Goal: Task Accomplishment & Management: Use online tool/utility

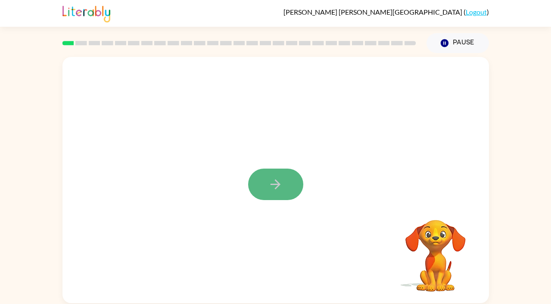
click at [274, 187] on icon "button" at bounding box center [275, 184] width 15 height 15
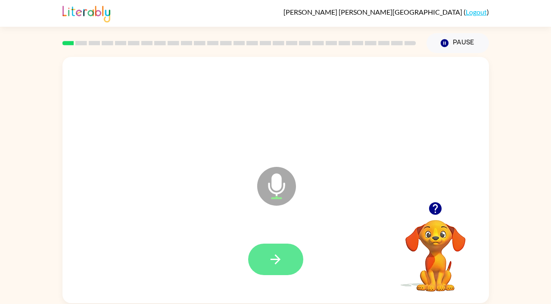
click at [255, 255] on button "button" at bounding box center [275, 258] width 55 height 31
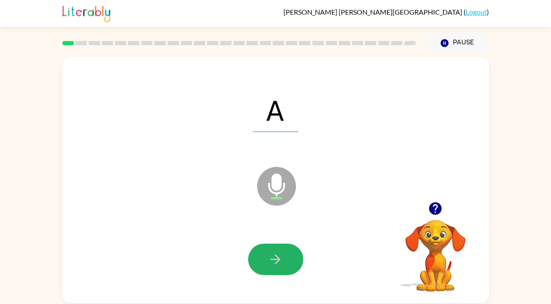
click at [255, 255] on button "button" at bounding box center [275, 258] width 55 height 31
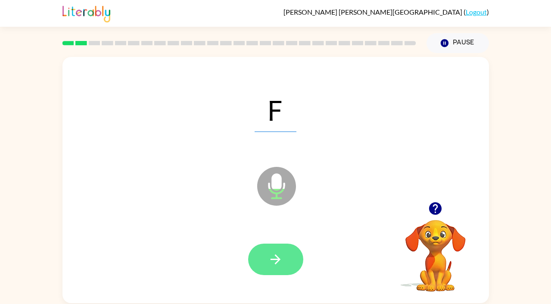
click at [272, 255] on icon "button" at bounding box center [275, 258] width 15 height 15
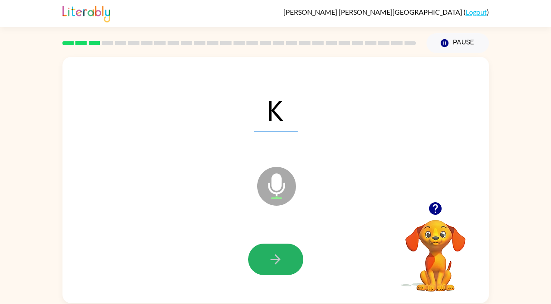
click at [272, 255] on icon "button" at bounding box center [275, 258] width 15 height 15
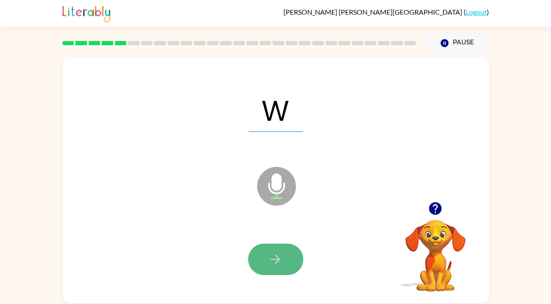
click at [272, 255] on icon "button" at bounding box center [275, 258] width 15 height 15
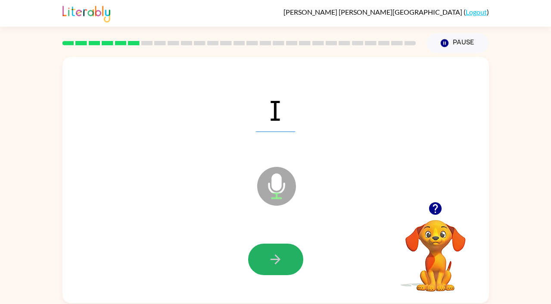
click at [272, 255] on icon "button" at bounding box center [275, 258] width 15 height 15
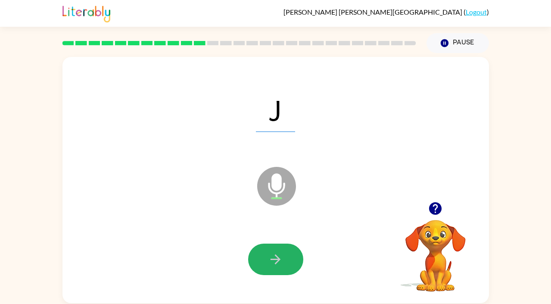
click at [272, 255] on icon "button" at bounding box center [275, 258] width 15 height 15
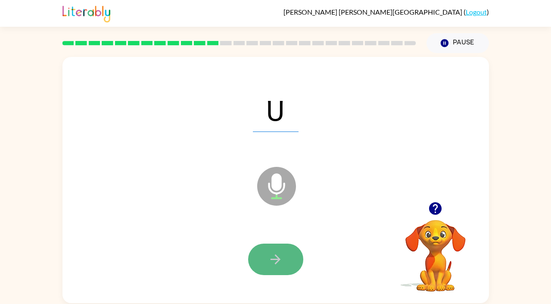
click at [272, 255] on icon "button" at bounding box center [275, 258] width 15 height 15
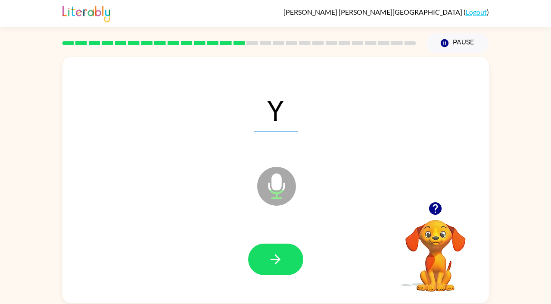
click at [272, 255] on icon "button" at bounding box center [275, 258] width 15 height 15
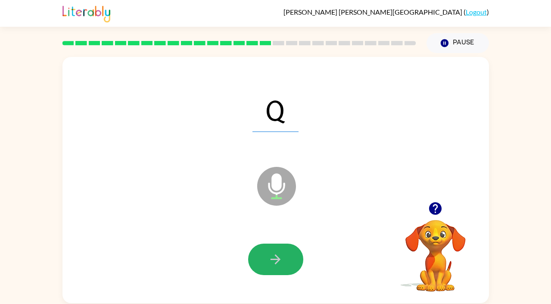
click at [272, 255] on icon "button" at bounding box center [275, 258] width 15 height 15
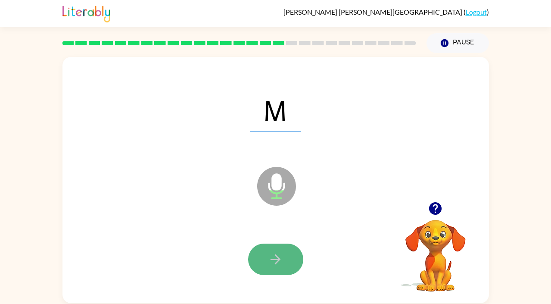
click at [272, 257] on icon "button" at bounding box center [275, 258] width 15 height 15
click at [268, 257] on icon "button" at bounding box center [275, 258] width 15 height 15
click at [268, 258] on icon "button" at bounding box center [275, 258] width 15 height 15
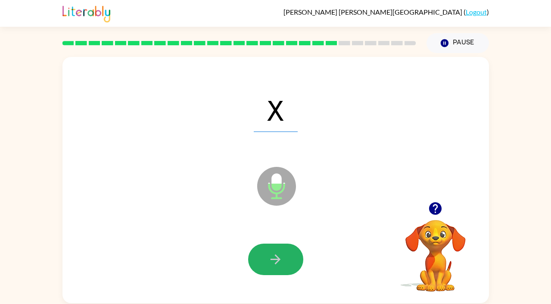
click at [268, 258] on icon "button" at bounding box center [275, 258] width 15 height 15
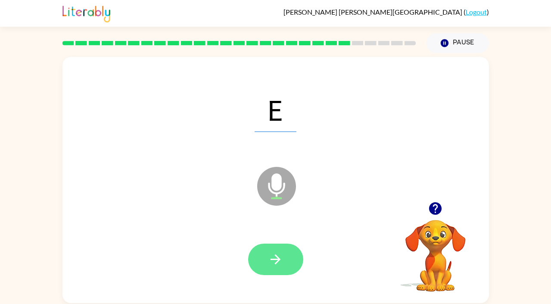
click at [268, 258] on icon "button" at bounding box center [275, 258] width 15 height 15
click at [269, 258] on icon "button" at bounding box center [275, 258] width 15 height 15
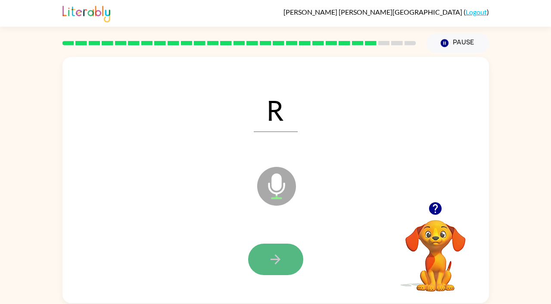
click at [269, 257] on icon "button" at bounding box center [275, 258] width 15 height 15
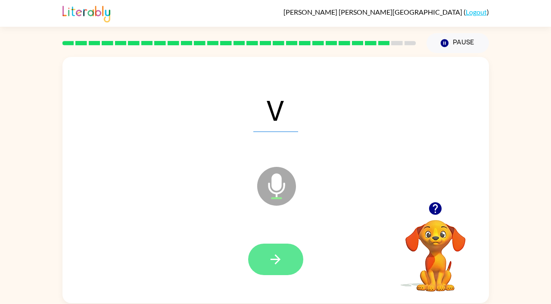
click at [275, 260] on icon "button" at bounding box center [275, 258] width 15 height 15
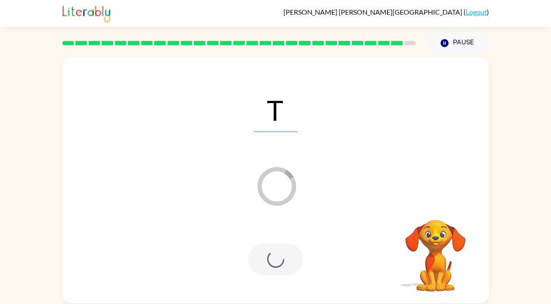
click at [477, 13] on link "Logout" at bounding box center [475, 12] width 21 height 8
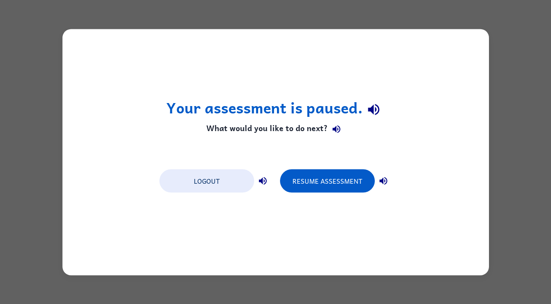
click at [334, 221] on div "Your assessment is paused. What would you like to do next? Logout Resume Assess…" at bounding box center [275, 152] width 426 height 246
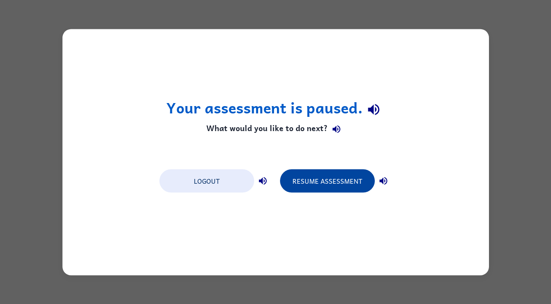
click at [338, 181] on button "Resume Assessment" at bounding box center [327, 180] width 95 height 23
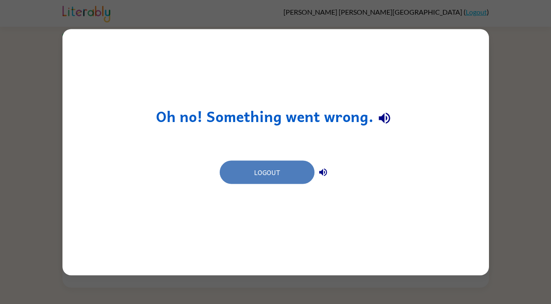
click at [282, 178] on button "Logout" at bounding box center [267, 171] width 95 height 23
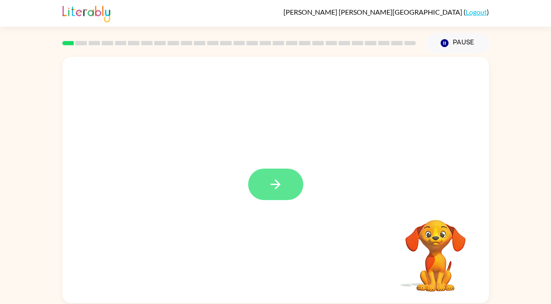
click at [277, 189] on icon "button" at bounding box center [275, 184] width 15 height 15
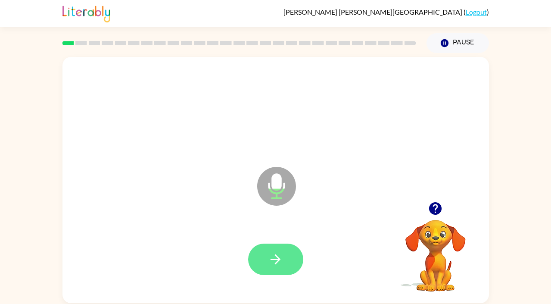
click at [272, 257] on icon "button" at bounding box center [275, 258] width 15 height 15
click at [278, 250] on button "button" at bounding box center [275, 258] width 55 height 31
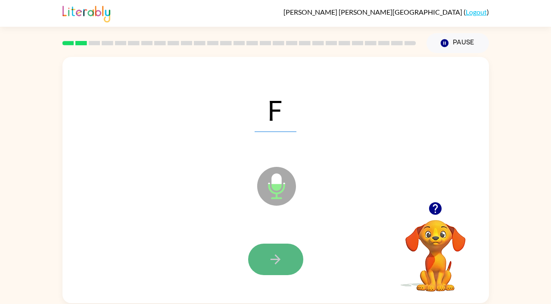
click at [273, 254] on icon "button" at bounding box center [275, 258] width 15 height 15
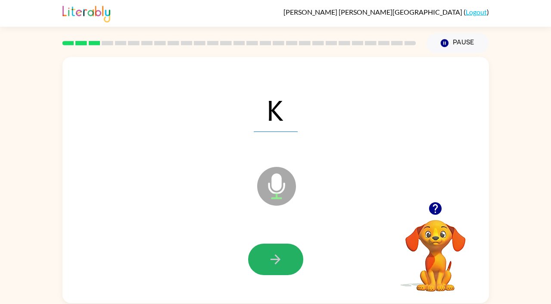
click at [271, 258] on icon "button" at bounding box center [275, 259] width 10 height 10
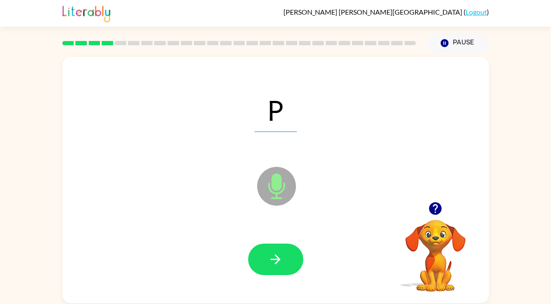
click at [271, 258] on icon "button" at bounding box center [275, 259] width 10 height 10
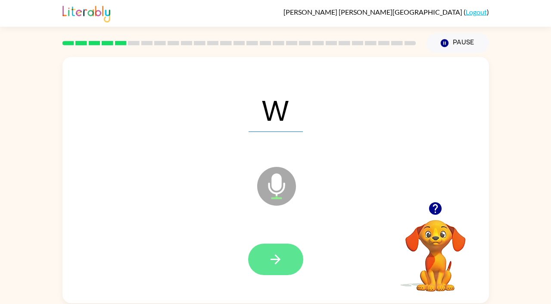
click at [275, 256] on icon "button" at bounding box center [275, 258] width 15 height 15
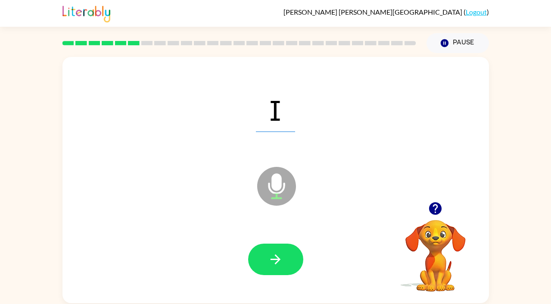
click at [275, 256] on icon "button" at bounding box center [275, 258] width 15 height 15
click at [275, 255] on icon "button" at bounding box center [275, 258] width 15 height 15
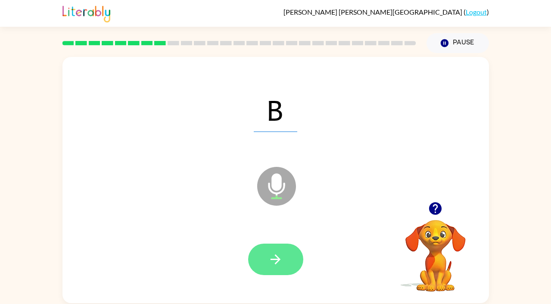
click at [273, 256] on icon "button" at bounding box center [275, 258] width 15 height 15
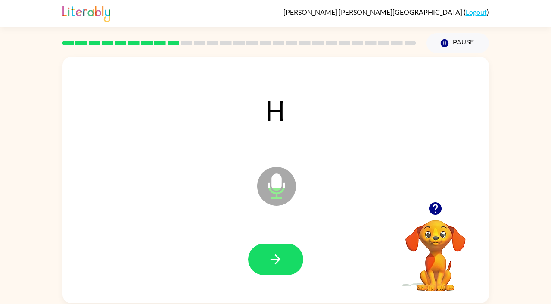
click at [273, 256] on icon "button" at bounding box center [275, 258] width 15 height 15
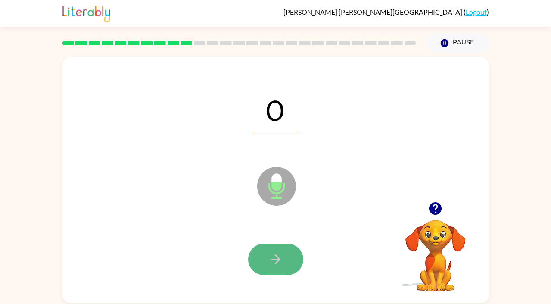
click at [277, 254] on icon "button" at bounding box center [275, 258] width 15 height 15
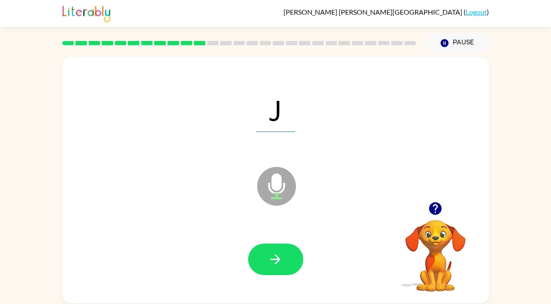
click at [277, 254] on icon "button" at bounding box center [275, 258] width 15 height 15
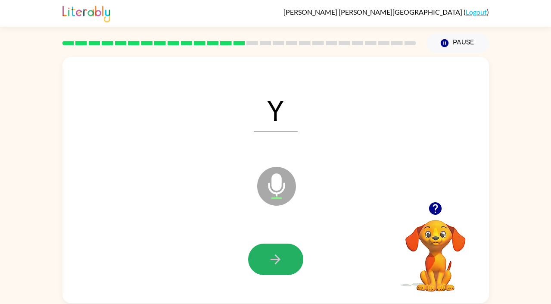
click at [277, 254] on icon "button" at bounding box center [275, 258] width 15 height 15
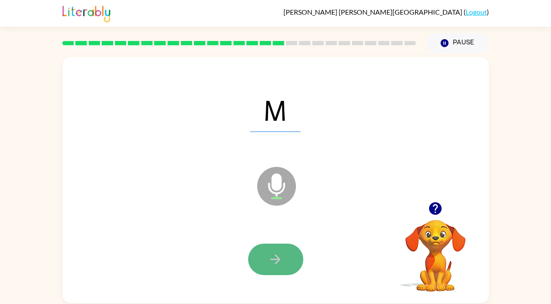
click at [277, 256] on icon "button" at bounding box center [275, 259] width 10 height 10
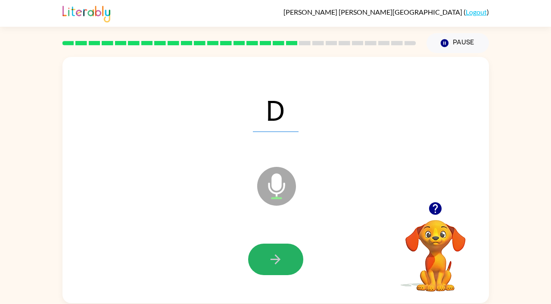
click at [277, 256] on icon "button" at bounding box center [275, 259] width 10 height 10
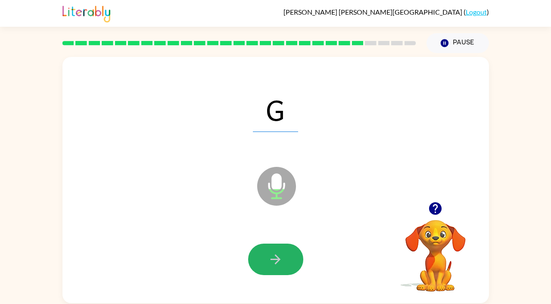
click at [277, 256] on icon "button" at bounding box center [275, 259] width 10 height 10
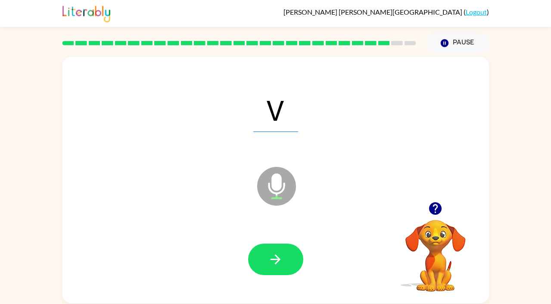
click at [277, 256] on icon "button" at bounding box center [275, 259] width 10 height 10
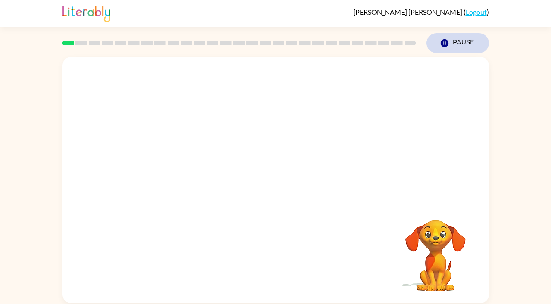
click at [460, 40] on button "Pause Pause" at bounding box center [457, 43] width 62 height 20
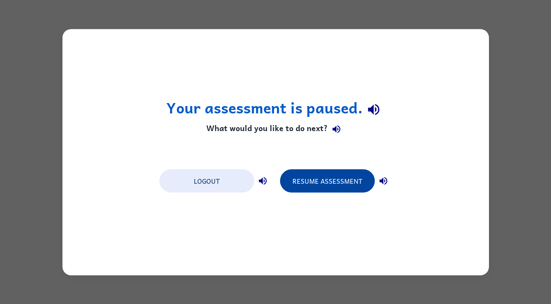
click at [346, 171] on button "Resume Assessment" at bounding box center [327, 180] width 95 height 23
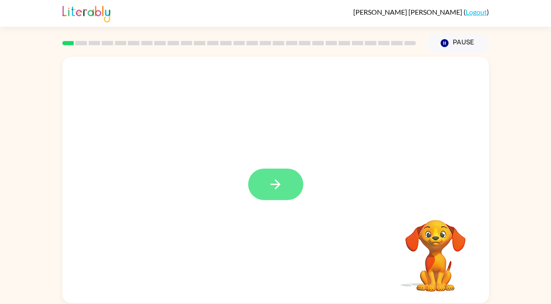
click at [285, 177] on button "button" at bounding box center [275, 183] width 55 height 31
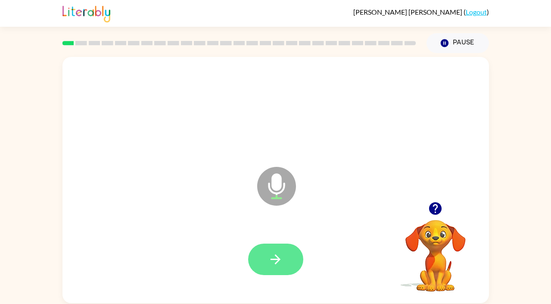
click at [272, 253] on icon "button" at bounding box center [275, 258] width 15 height 15
click at [269, 261] on icon "button" at bounding box center [275, 258] width 15 height 15
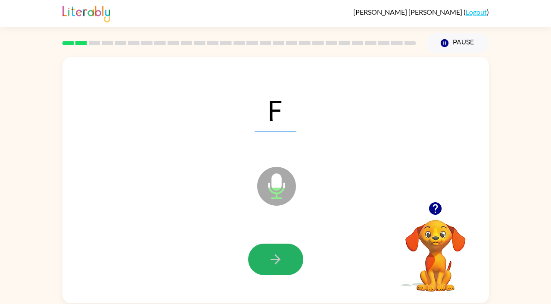
click at [278, 256] on icon "button" at bounding box center [275, 258] width 15 height 15
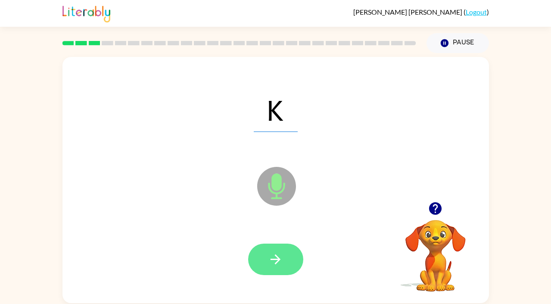
click at [287, 263] on button "button" at bounding box center [275, 258] width 55 height 31
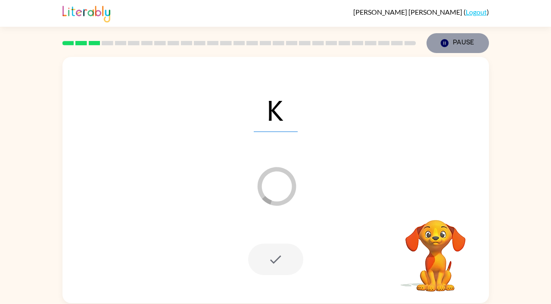
click at [461, 44] on button "Pause Pause" at bounding box center [457, 43] width 62 height 20
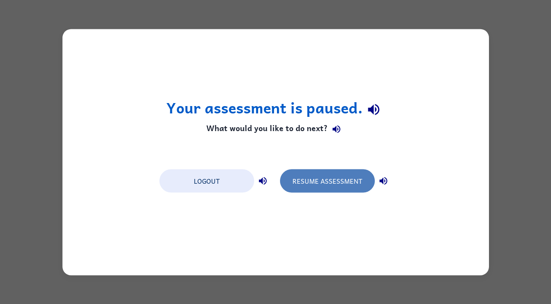
click at [343, 178] on button "Resume Assessment" at bounding box center [327, 180] width 95 height 23
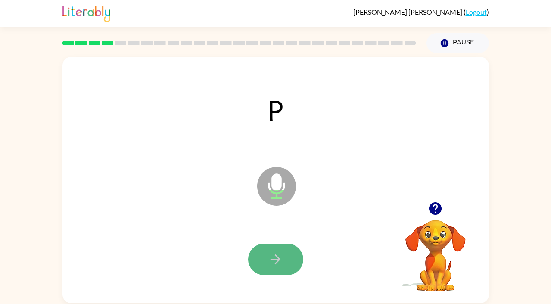
click at [276, 269] on button "button" at bounding box center [275, 258] width 55 height 31
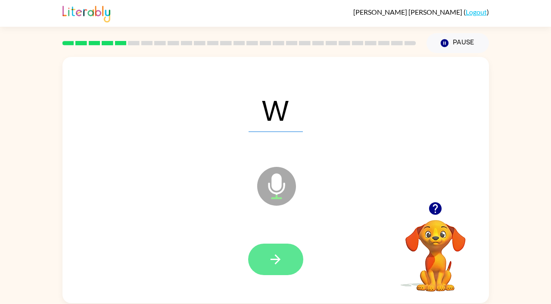
click at [268, 260] on icon "button" at bounding box center [275, 258] width 15 height 15
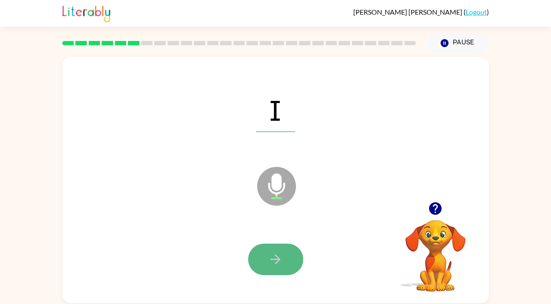
click at [268, 259] on icon "button" at bounding box center [275, 258] width 15 height 15
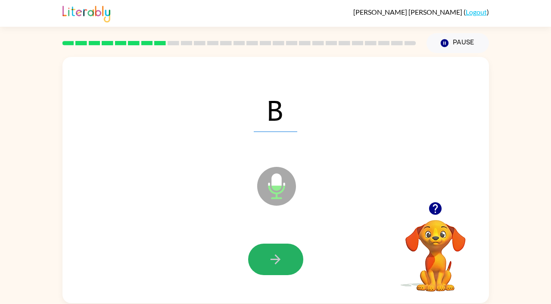
click at [268, 259] on icon "button" at bounding box center [275, 258] width 15 height 15
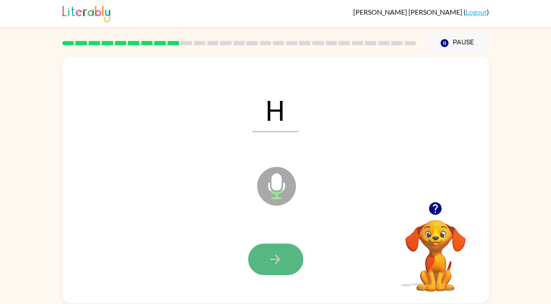
click at [265, 258] on button "button" at bounding box center [275, 258] width 55 height 31
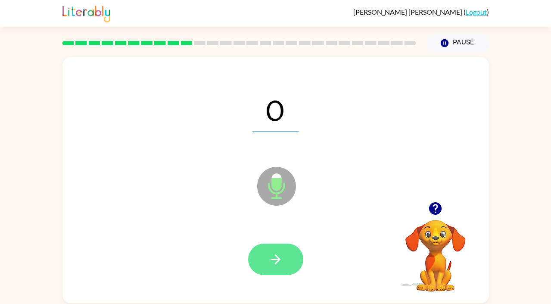
click at [266, 258] on button "button" at bounding box center [275, 258] width 55 height 31
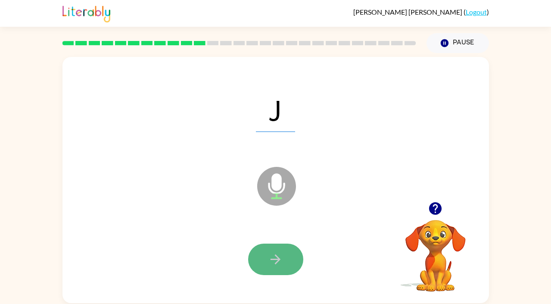
click at [265, 260] on button "button" at bounding box center [275, 258] width 55 height 31
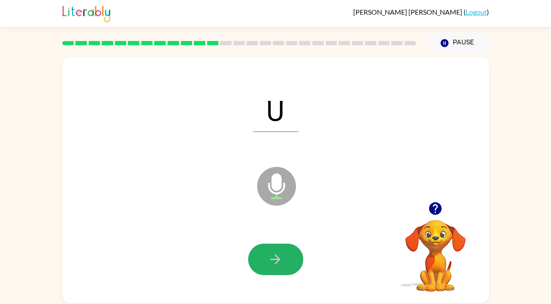
click at [265, 260] on button "button" at bounding box center [275, 258] width 55 height 31
click at [274, 263] on icon "button" at bounding box center [275, 258] width 15 height 15
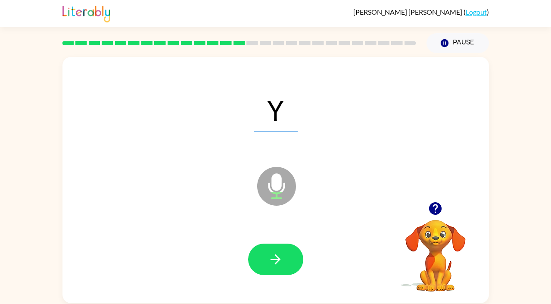
click at [274, 263] on icon "button" at bounding box center [275, 258] width 15 height 15
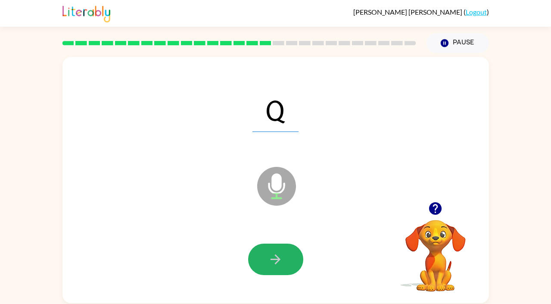
click at [274, 263] on icon "button" at bounding box center [275, 258] width 15 height 15
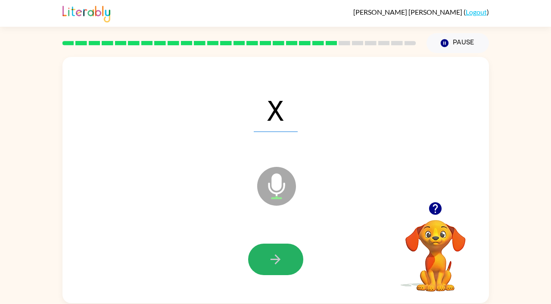
click at [274, 263] on icon "button" at bounding box center [275, 258] width 15 height 15
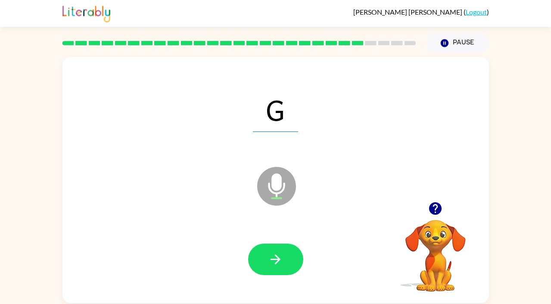
click at [274, 263] on icon "button" at bounding box center [275, 258] width 15 height 15
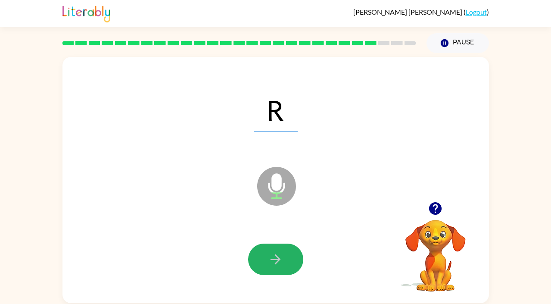
click at [274, 263] on icon "button" at bounding box center [275, 258] width 15 height 15
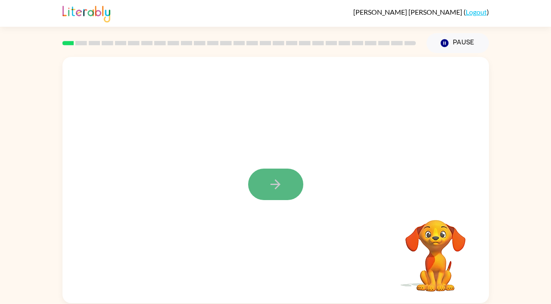
click at [270, 186] on icon "button" at bounding box center [275, 184] width 15 height 15
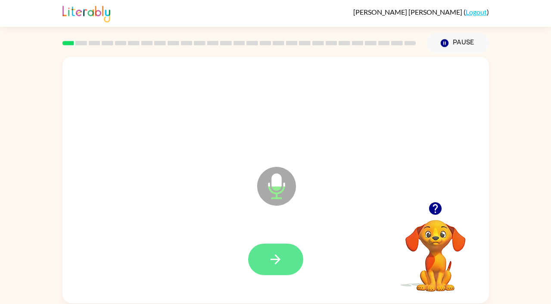
click at [270, 255] on icon "button" at bounding box center [275, 258] width 15 height 15
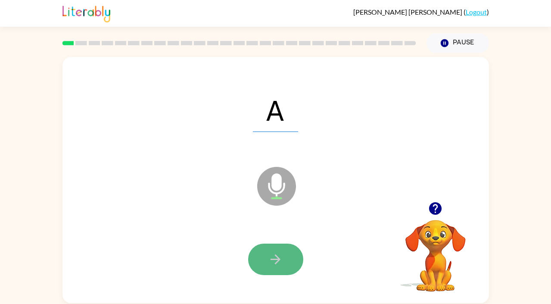
click at [285, 253] on button "button" at bounding box center [275, 258] width 55 height 31
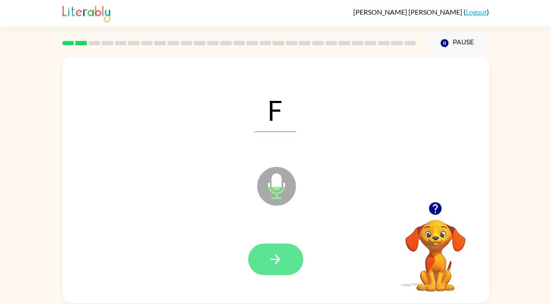
click at [285, 254] on button "button" at bounding box center [275, 258] width 55 height 31
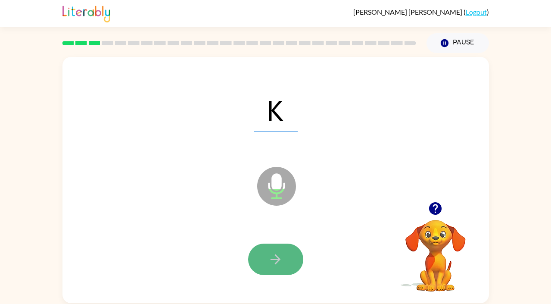
click at [283, 254] on button "button" at bounding box center [275, 258] width 55 height 31
click at [276, 265] on icon "button" at bounding box center [275, 258] width 15 height 15
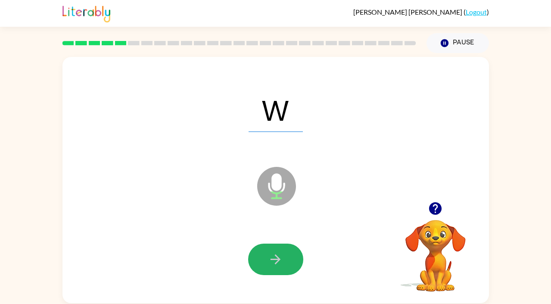
click at [276, 265] on icon "button" at bounding box center [275, 258] width 15 height 15
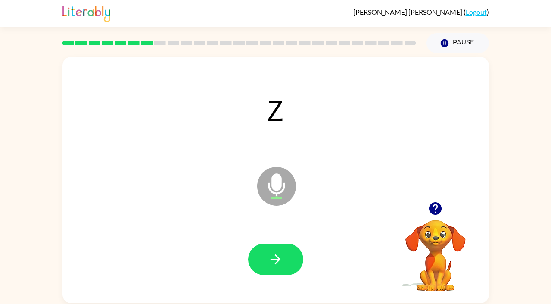
click at [276, 265] on icon "button" at bounding box center [275, 258] width 15 height 15
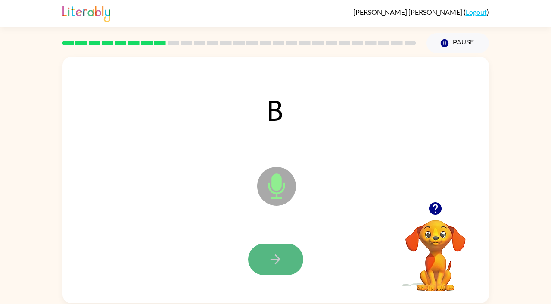
click at [276, 265] on icon "button" at bounding box center [275, 258] width 15 height 15
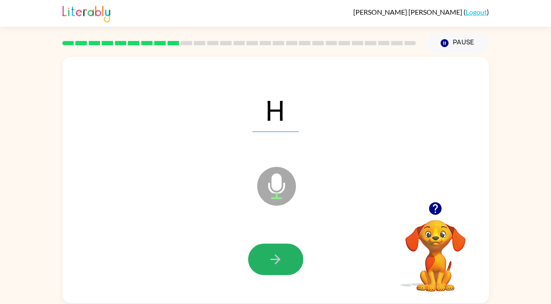
click at [276, 265] on icon "button" at bounding box center [275, 258] width 15 height 15
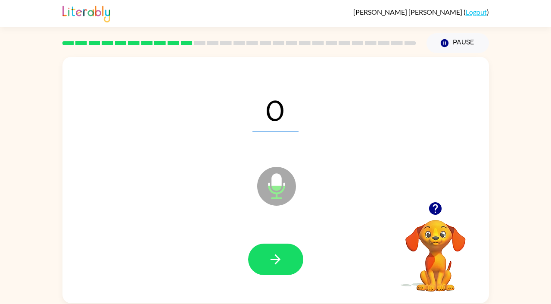
click at [276, 265] on icon "button" at bounding box center [275, 258] width 15 height 15
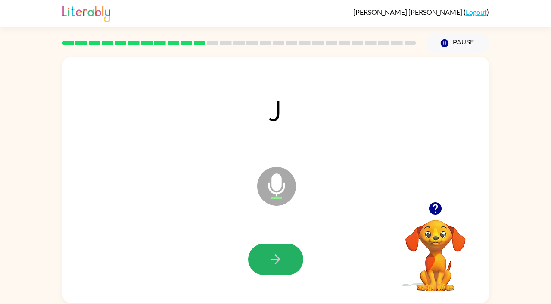
click at [276, 265] on icon "button" at bounding box center [275, 258] width 15 height 15
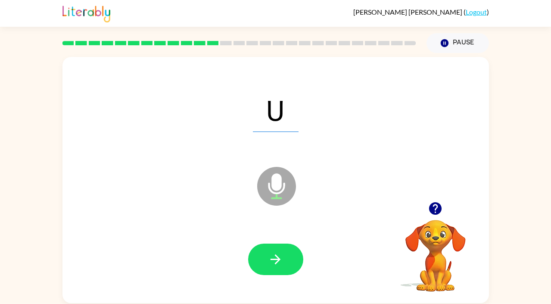
click at [276, 265] on icon "button" at bounding box center [275, 258] width 15 height 15
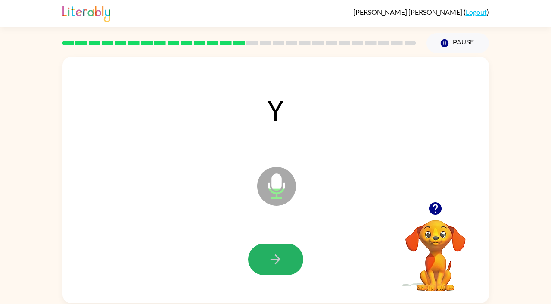
click at [276, 265] on icon "button" at bounding box center [275, 258] width 15 height 15
click at [276, 263] on icon "button" at bounding box center [275, 258] width 15 height 15
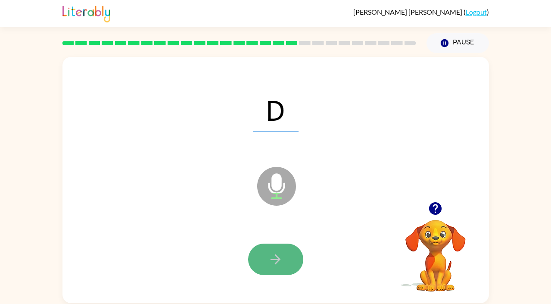
click at [276, 261] on icon "button" at bounding box center [275, 259] width 10 height 10
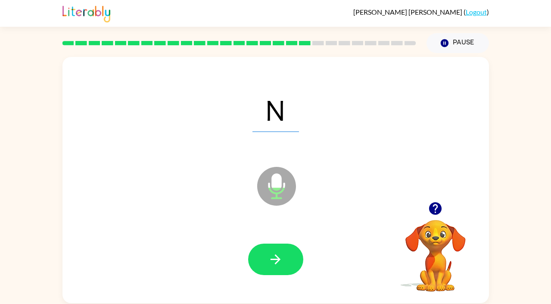
click at [276, 261] on icon "button" at bounding box center [275, 258] width 15 height 15
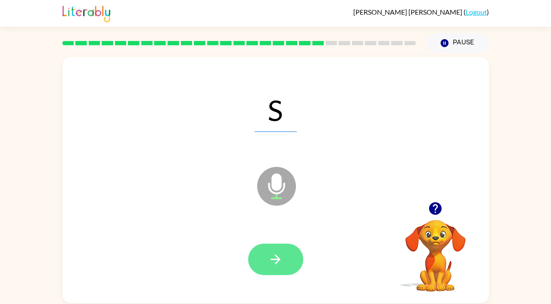
click at [286, 267] on button "button" at bounding box center [275, 258] width 55 height 31
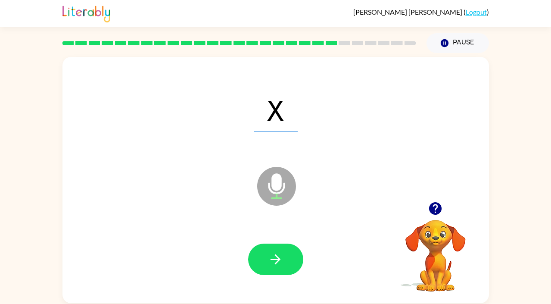
click at [286, 267] on button "button" at bounding box center [275, 258] width 55 height 31
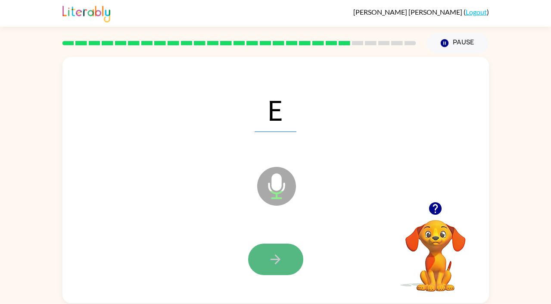
click at [280, 263] on icon "button" at bounding box center [275, 258] width 15 height 15
click at [280, 261] on icon "button" at bounding box center [275, 258] width 15 height 15
click at [282, 257] on icon "button" at bounding box center [275, 258] width 15 height 15
click at [280, 257] on icon "button" at bounding box center [275, 258] width 15 height 15
click at [277, 257] on icon "button" at bounding box center [275, 258] width 15 height 15
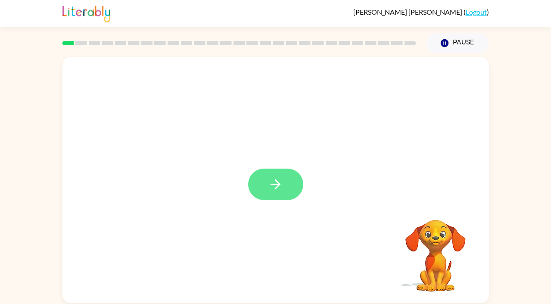
click at [284, 180] on button "button" at bounding box center [275, 183] width 55 height 31
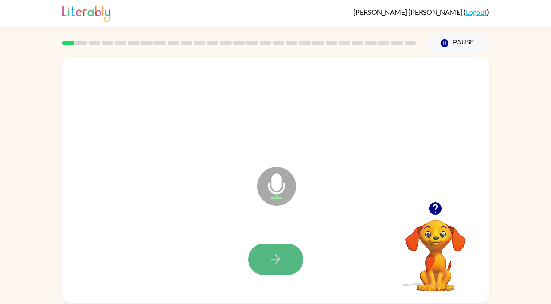
click at [292, 261] on button "button" at bounding box center [275, 258] width 55 height 31
click at [285, 259] on button "button" at bounding box center [275, 258] width 55 height 31
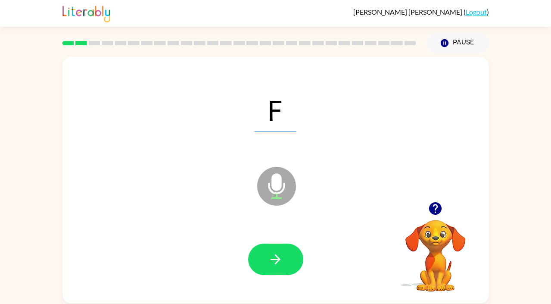
click at [285, 259] on button "button" at bounding box center [275, 258] width 55 height 31
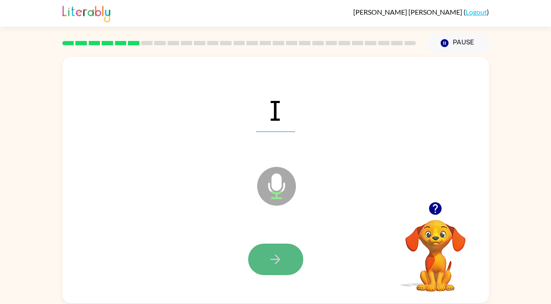
click at [285, 259] on button "button" at bounding box center [275, 258] width 55 height 31
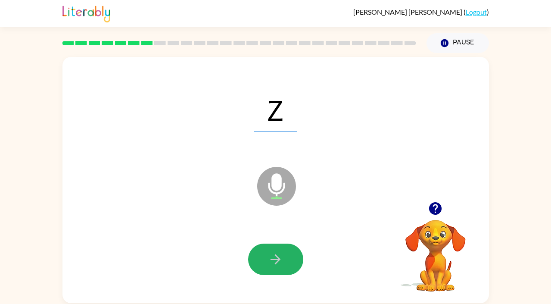
click at [285, 259] on button "button" at bounding box center [275, 258] width 55 height 31
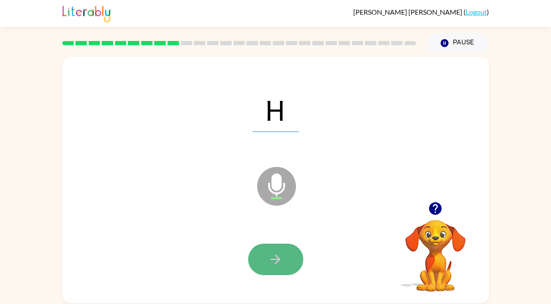
click at [282, 268] on button "button" at bounding box center [275, 258] width 55 height 31
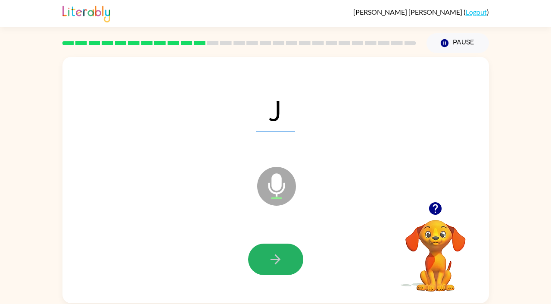
click at [282, 268] on button "button" at bounding box center [275, 258] width 55 height 31
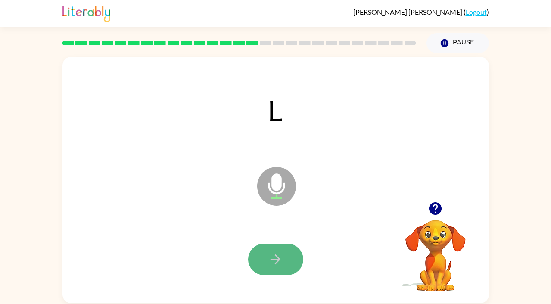
click at [279, 267] on button "button" at bounding box center [275, 258] width 55 height 31
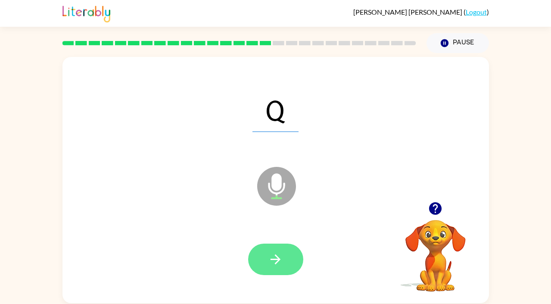
click at [280, 270] on button "button" at bounding box center [275, 258] width 55 height 31
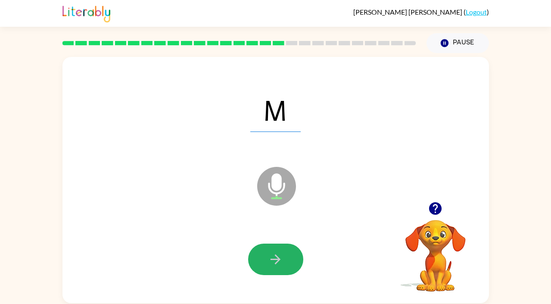
click at [280, 270] on button "button" at bounding box center [275, 258] width 55 height 31
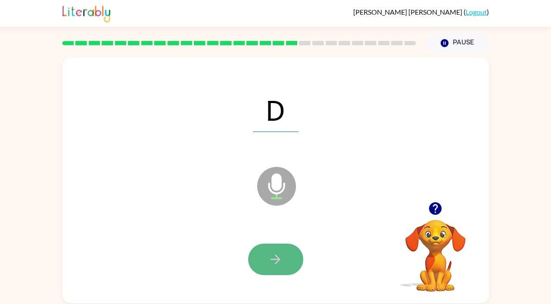
click at [277, 269] on button "button" at bounding box center [275, 258] width 55 height 31
click at [278, 269] on button "button" at bounding box center [275, 258] width 55 height 31
click at [288, 266] on button "button" at bounding box center [275, 258] width 55 height 31
click at [287, 265] on button "button" at bounding box center [275, 258] width 55 height 31
click at [286, 268] on button "button" at bounding box center [275, 258] width 55 height 31
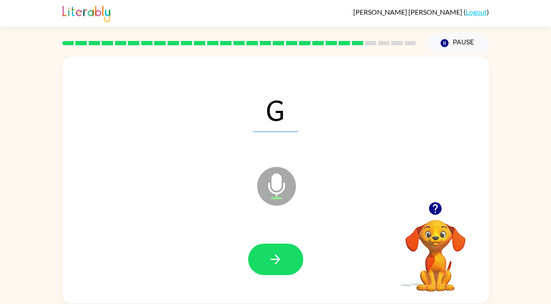
click at [288, 268] on button "button" at bounding box center [275, 258] width 55 height 31
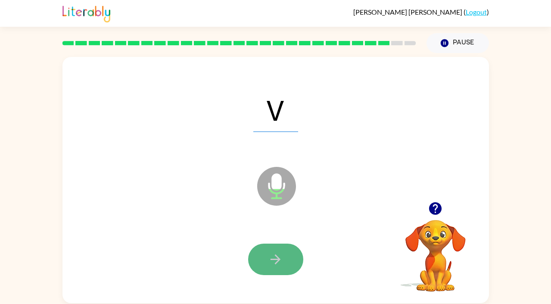
click at [287, 267] on button "button" at bounding box center [275, 258] width 55 height 31
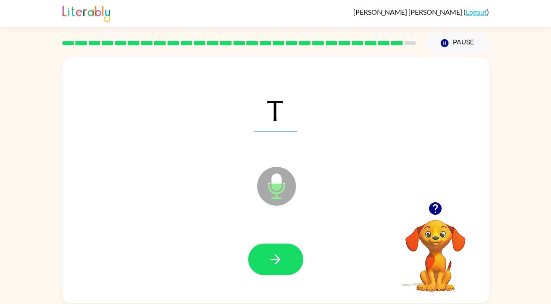
click at [287, 267] on button "button" at bounding box center [275, 258] width 55 height 31
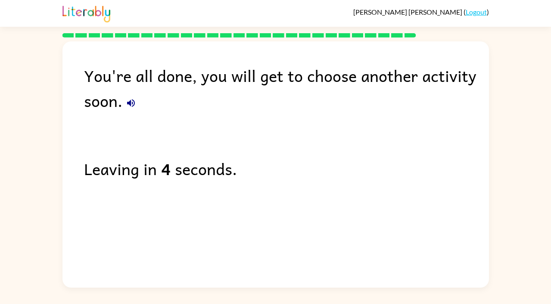
click at [480, 10] on link "Logout" at bounding box center [475, 12] width 21 height 8
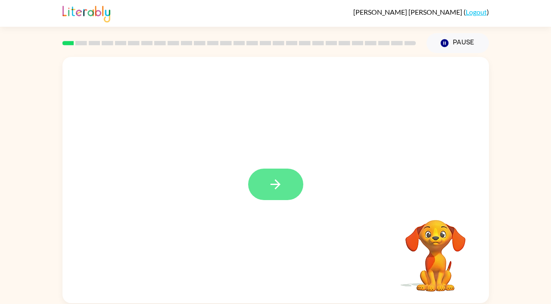
click at [266, 192] on button "button" at bounding box center [275, 183] width 55 height 31
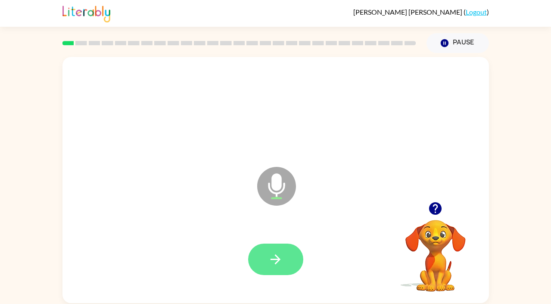
click at [271, 251] on button "button" at bounding box center [275, 258] width 55 height 31
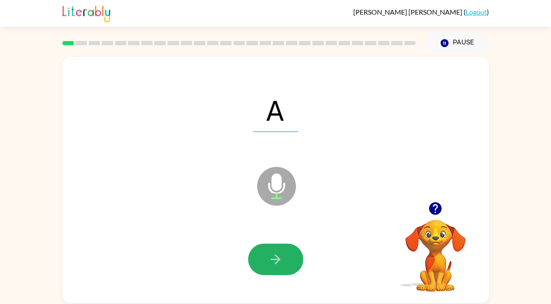
click at [271, 251] on button "button" at bounding box center [275, 258] width 55 height 31
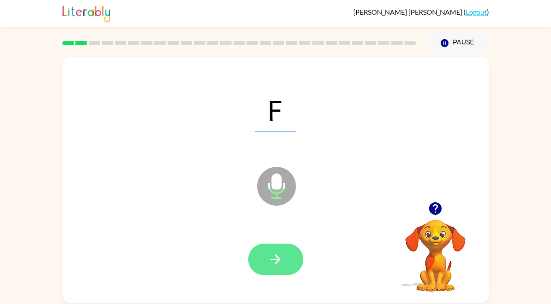
click at [272, 251] on icon "button" at bounding box center [275, 258] width 15 height 15
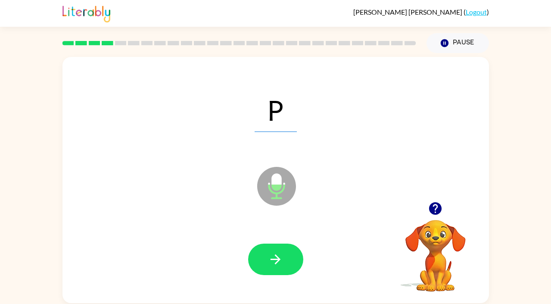
click at [272, 251] on icon "button" at bounding box center [275, 258] width 15 height 15
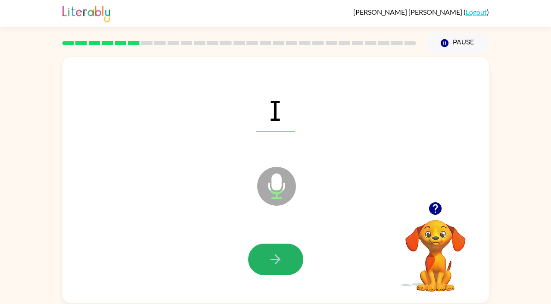
click at [272, 251] on icon "button" at bounding box center [275, 258] width 15 height 15
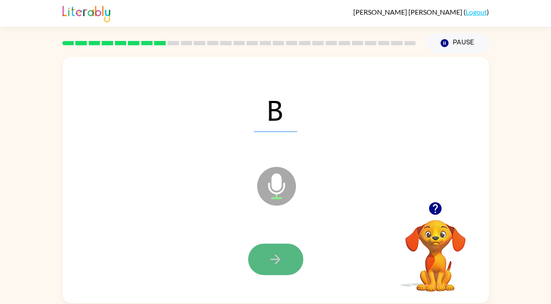
click at [273, 254] on icon "button" at bounding box center [275, 258] width 15 height 15
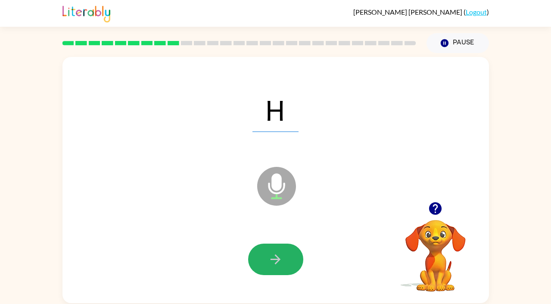
click at [273, 254] on icon "button" at bounding box center [275, 258] width 15 height 15
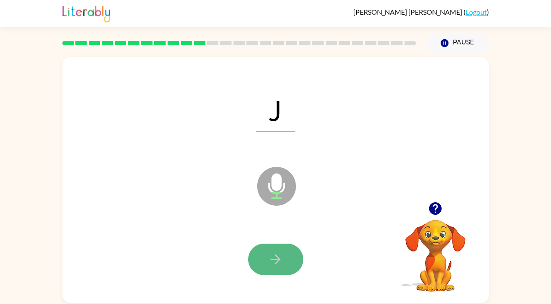
click at [274, 253] on icon "button" at bounding box center [275, 258] width 15 height 15
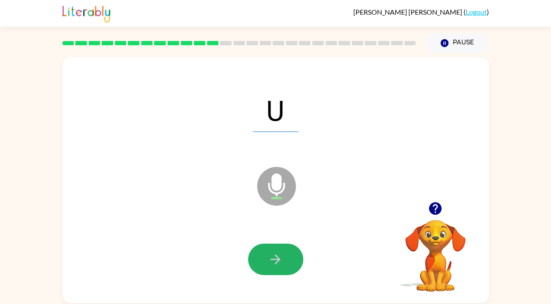
click at [274, 253] on icon "button" at bounding box center [275, 258] width 15 height 15
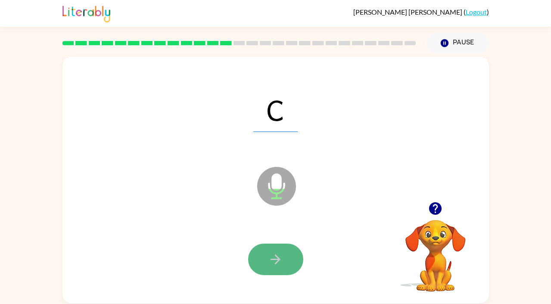
click at [277, 253] on icon "button" at bounding box center [275, 258] width 15 height 15
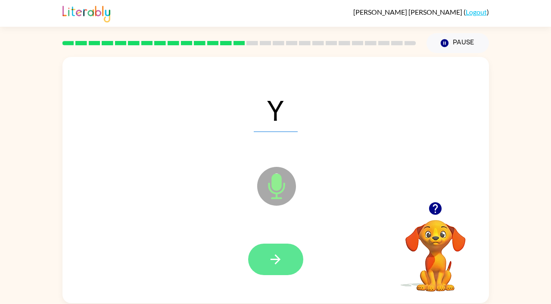
click at [278, 254] on icon "button" at bounding box center [275, 258] width 15 height 15
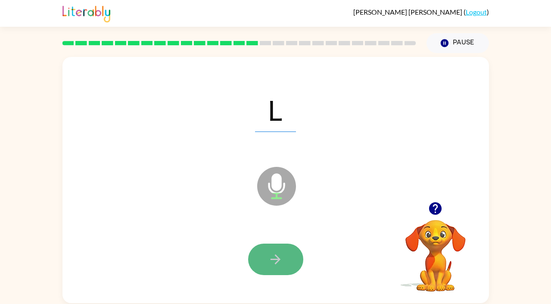
click at [281, 254] on icon "button" at bounding box center [275, 258] width 15 height 15
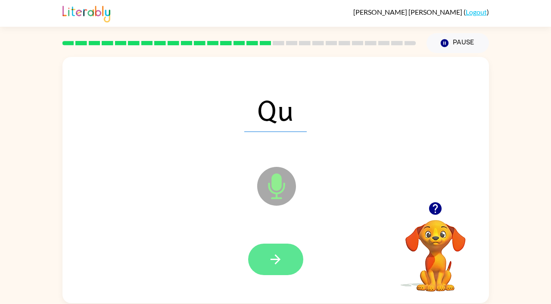
click at [281, 254] on icon "button" at bounding box center [275, 258] width 15 height 15
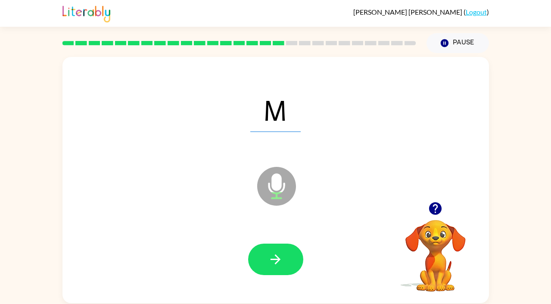
click at [281, 254] on icon "button" at bounding box center [275, 258] width 15 height 15
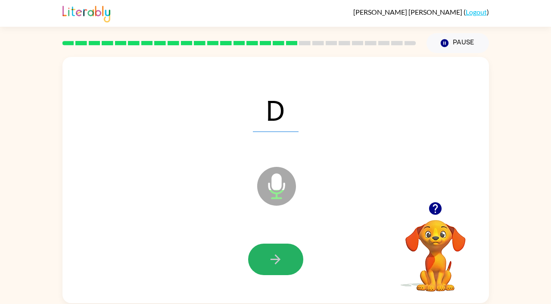
click at [281, 254] on icon "button" at bounding box center [275, 258] width 15 height 15
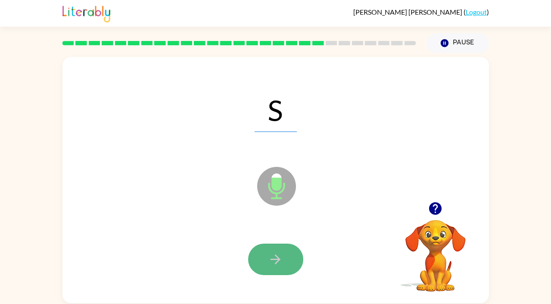
click at [279, 270] on button "button" at bounding box center [275, 258] width 55 height 31
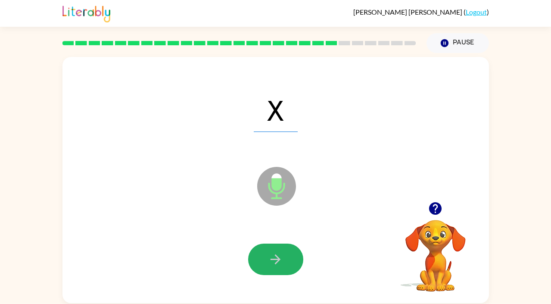
click at [279, 269] on button "button" at bounding box center [275, 258] width 55 height 31
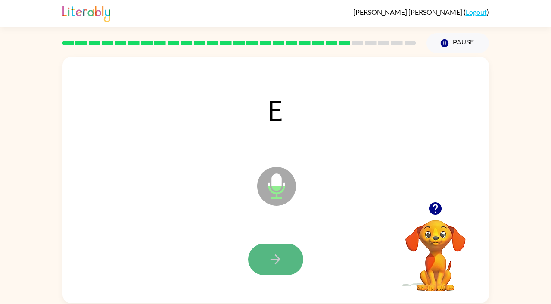
click at [284, 262] on button "button" at bounding box center [275, 258] width 55 height 31
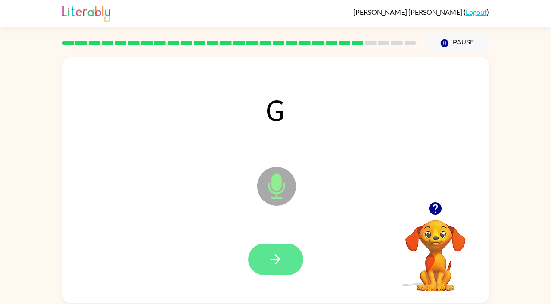
click at [272, 260] on icon "button" at bounding box center [275, 258] width 15 height 15
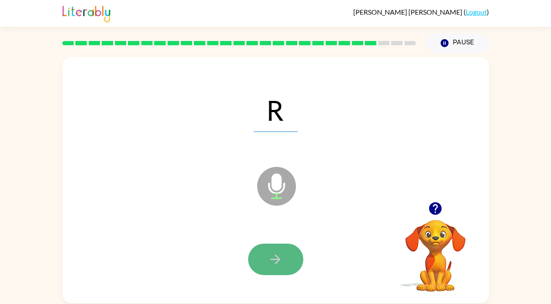
click at [273, 260] on icon "button" at bounding box center [275, 258] width 15 height 15
click at [269, 259] on icon "button" at bounding box center [275, 258] width 15 height 15
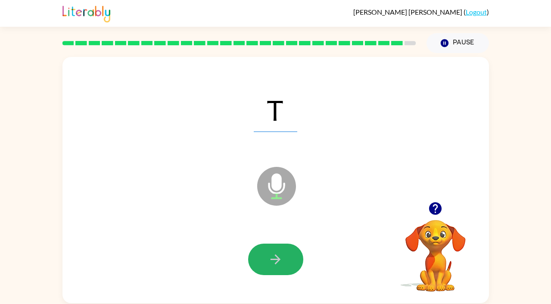
click at [268, 259] on icon "button" at bounding box center [275, 258] width 15 height 15
